Goal: Obtain resource: Obtain resource

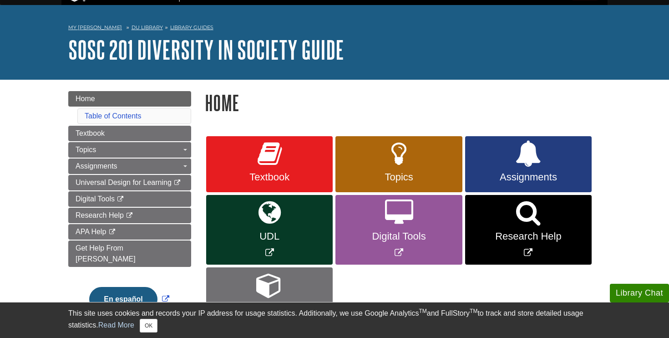
scroll to position [23, 0]
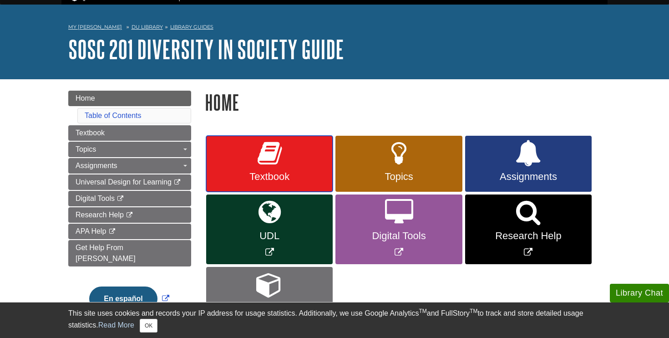
click at [273, 172] on span "Textbook" at bounding box center [269, 177] width 113 height 12
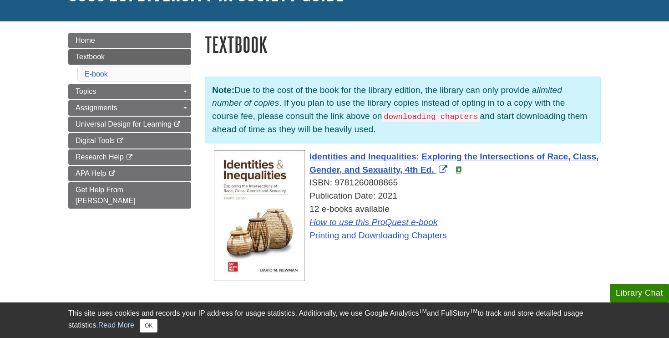
scroll to position [81, 0]
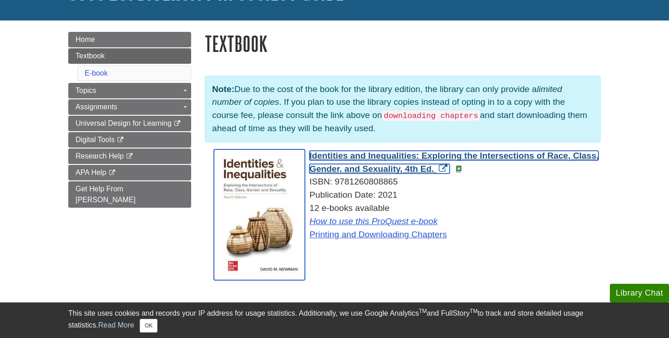
click at [342, 155] on span "Identities and Inequalities: Exploring the Intersections of Race, Class, Gender…" at bounding box center [453, 162] width 289 height 23
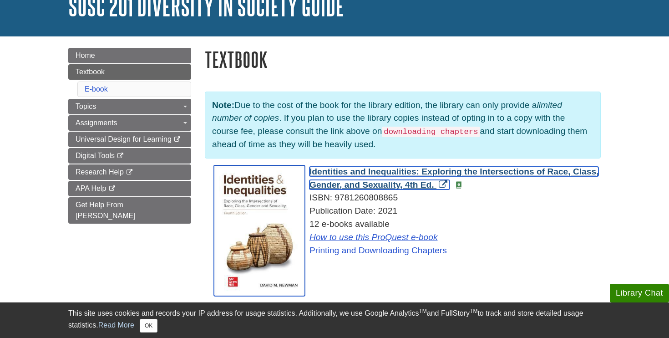
scroll to position [70, 0]
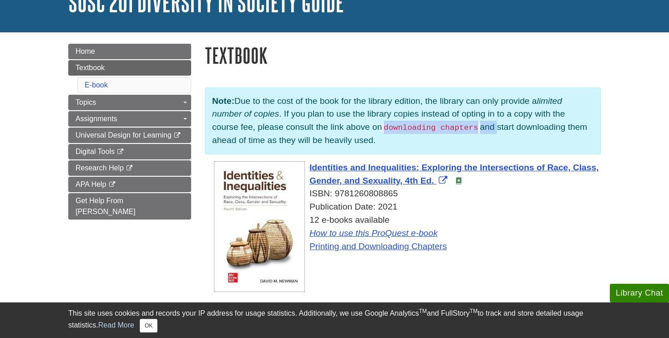
drag, startPoint x: 354, startPoint y: 127, endPoint x: 474, endPoint y: 132, distance: 120.2
click at [474, 132] on p "Note: Due to the cost of the book for the library edition, the library can only…" at bounding box center [403, 120] width 396 height 67
click at [475, 133] on p "Note: Due to the cost of the book for the library edition, the library can only…" at bounding box center [403, 120] width 396 height 67
